Goal: Task Accomplishment & Management: Complete application form

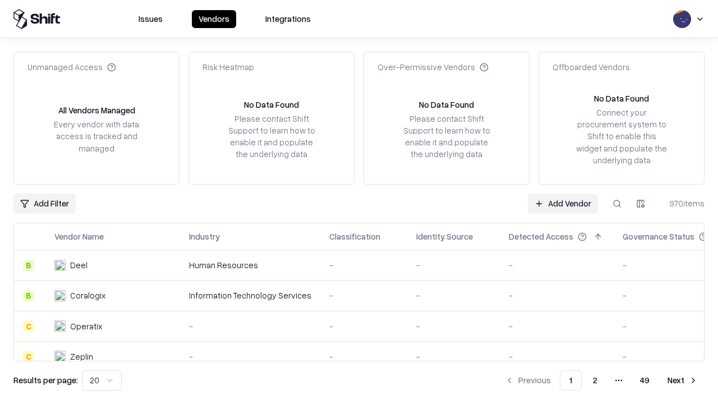
click at [563, 203] on link "Add Vendor" at bounding box center [563, 204] width 70 height 20
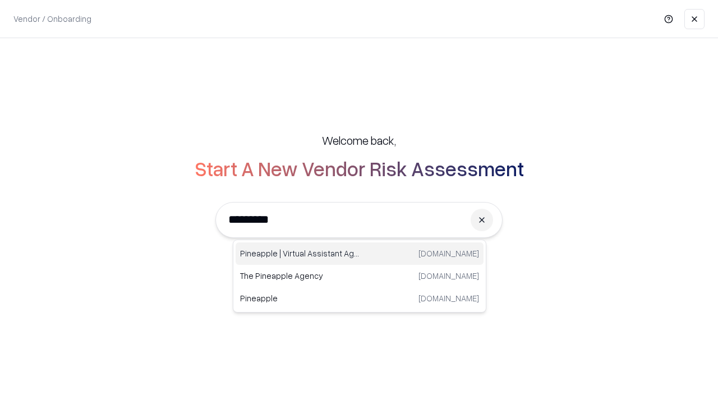
click at [360, 254] on div "Pineapple | Virtual Assistant Agency [DOMAIN_NAME]" at bounding box center [360, 253] width 248 height 22
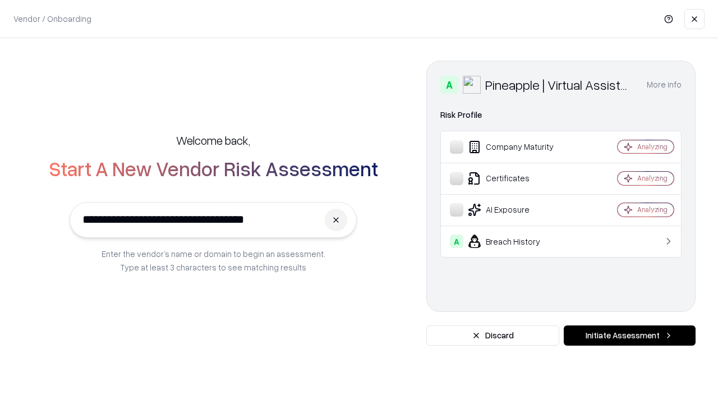
type input "**********"
click at [629, 335] on button "Initiate Assessment" at bounding box center [630, 335] width 132 height 20
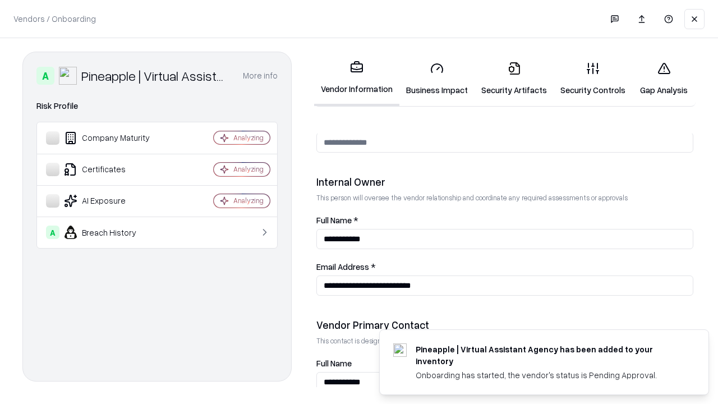
scroll to position [581, 0]
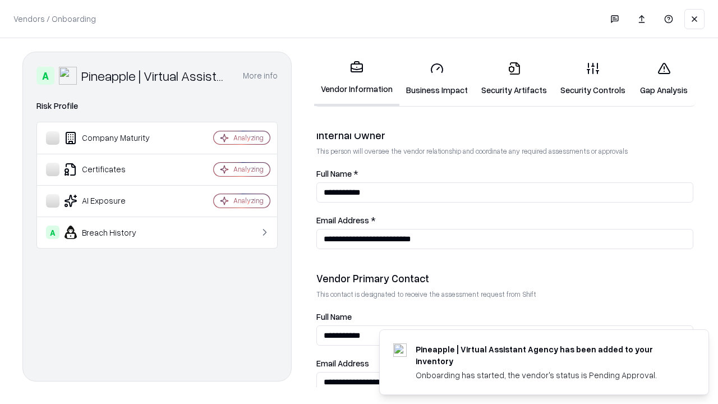
click at [437, 79] on link "Business Impact" at bounding box center [436, 79] width 75 height 52
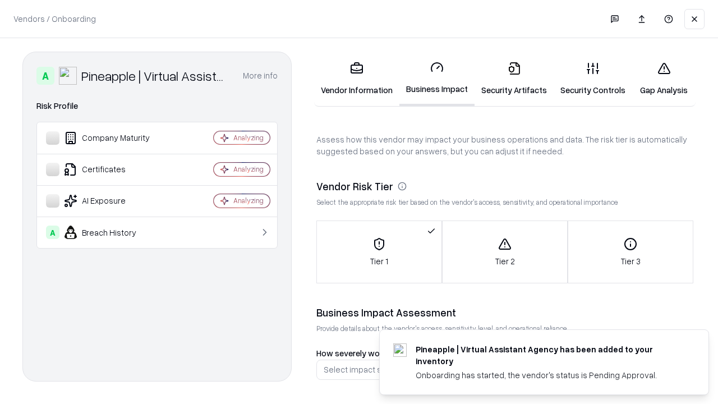
click at [514, 79] on link "Security Artifacts" at bounding box center [514, 79] width 79 height 52
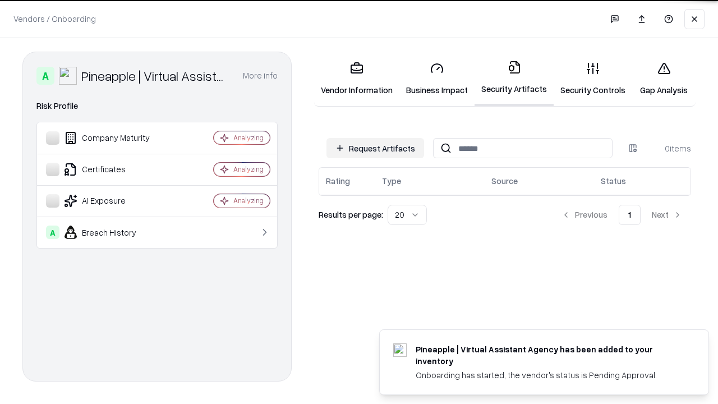
click at [375, 148] on button "Request Artifacts" at bounding box center [376, 148] width 98 height 20
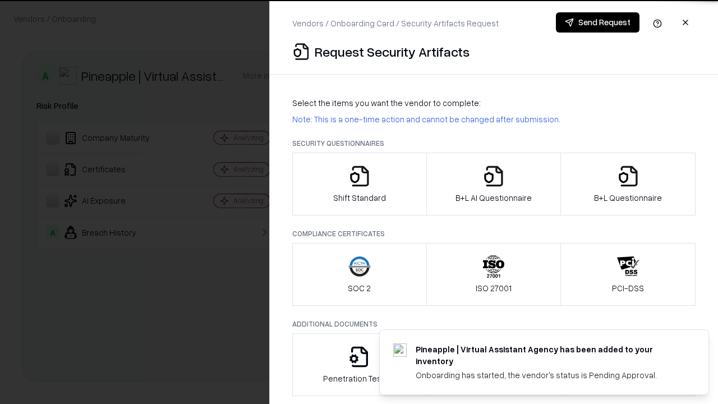
click at [359, 184] on icon "button" at bounding box center [359, 176] width 22 height 22
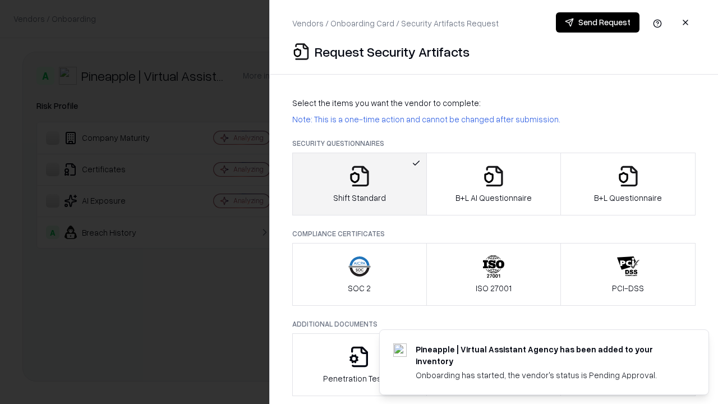
click at [597, 22] on button "Send Request" at bounding box center [598, 22] width 84 height 20
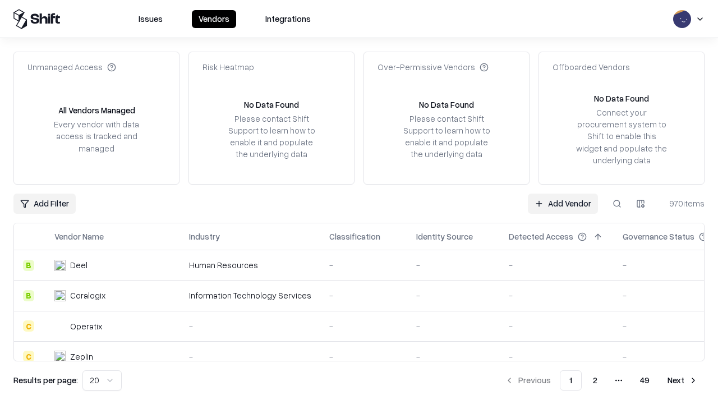
click at [617, 203] on button at bounding box center [617, 204] width 20 height 20
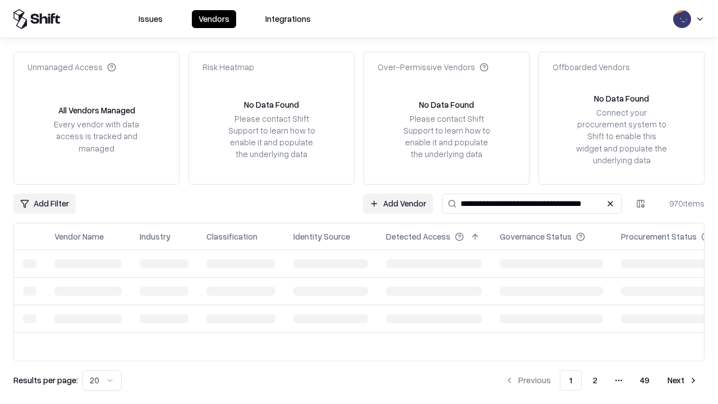
type input "**********"
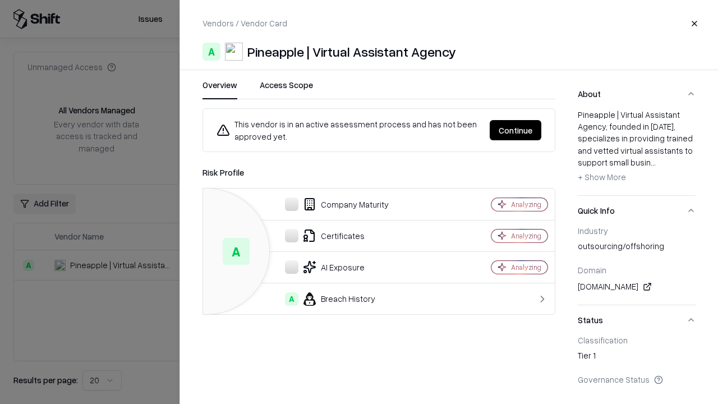
click at [516, 130] on button "Continue" at bounding box center [516, 130] width 52 height 20
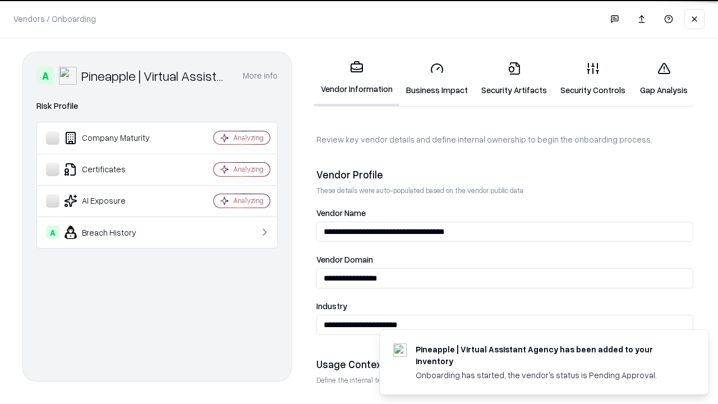
click at [514, 79] on link "Security Artifacts" at bounding box center [514, 79] width 79 height 52
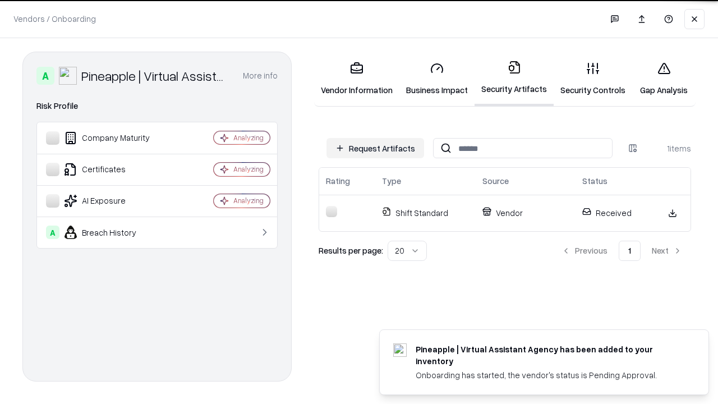
click at [593, 79] on link "Security Controls" at bounding box center [593, 79] width 79 height 52
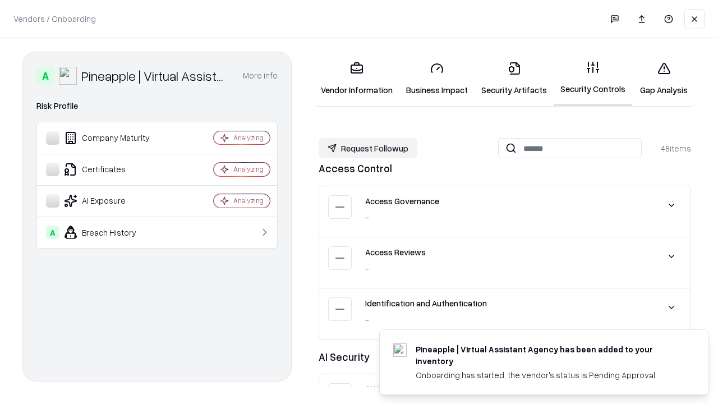
click at [368, 148] on button "Request Followup" at bounding box center [368, 148] width 99 height 20
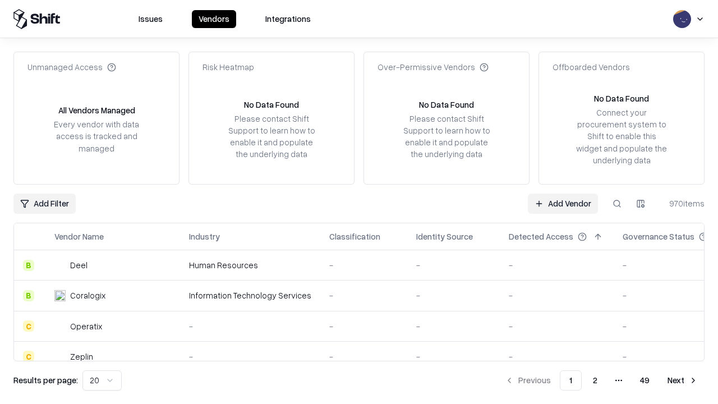
click at [563, 203] on link "Add Vendor" at bounding box center [563, 204] width 70 height 20
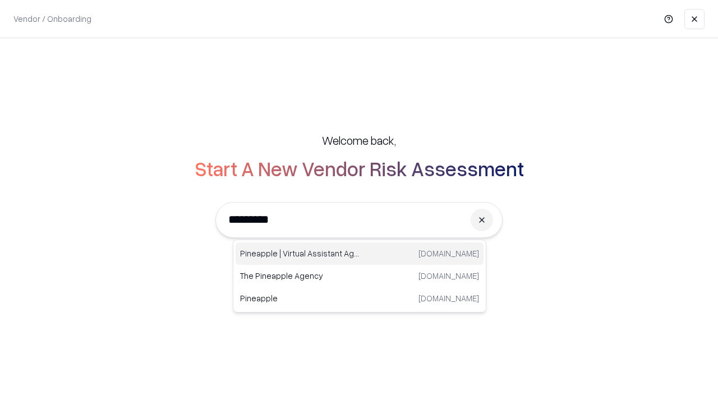
click at [360, 254] on div "Pineapple | Virtual Assistant Agency [DOMAIN_NAME]" at bounding box center [360, 253] width 248 height 22
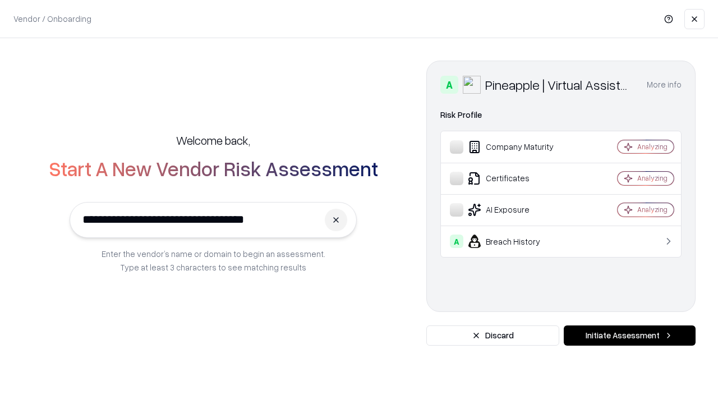
type input "**********"
click at [629, 335] on button "Initiate Assessment" at bounding box center [630, 335] width 132 height 20
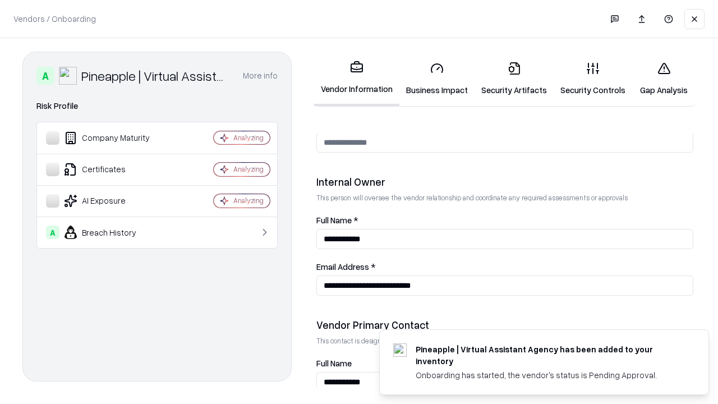
scroll to position [581, 0]
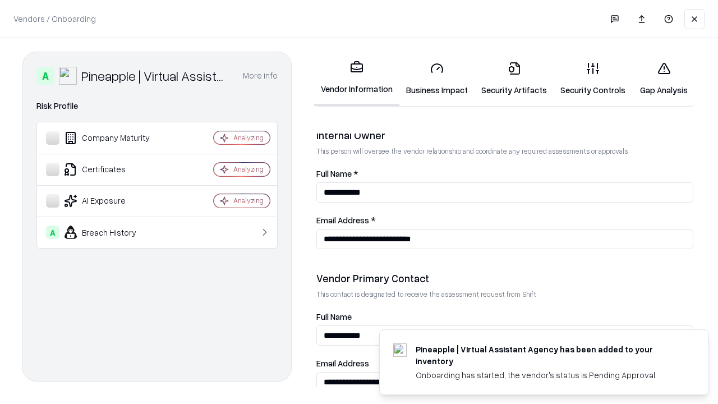
click at [664, 79] on link "Gap Analysis" at bounding box center [663, 79] width 63 height 52
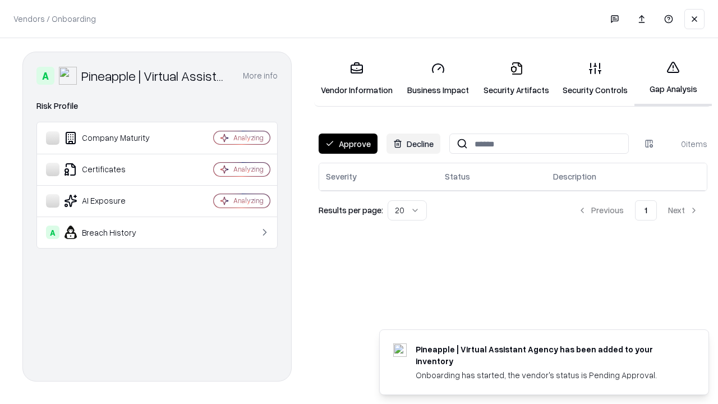
click at [348, 144] on button "Approve" at bounding box center [348, 144] width 59 height 20
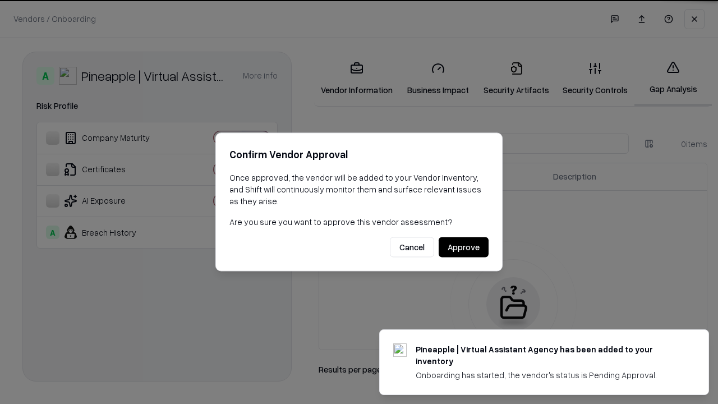
click at [463, 247] on button "Approve" at bounding box center [464, 247] width 50 height 20
